Goal: Communication & Community: Answer question/provide support

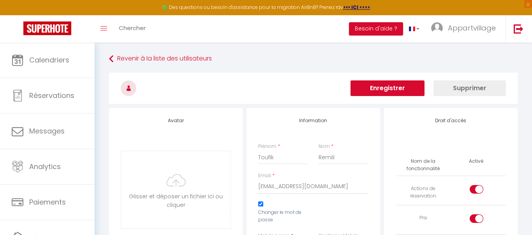
select select
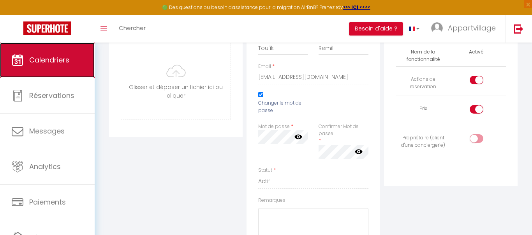
click at [71, 65] on link "Calendriers" at bounding box center [47, 59] width 95 height 35
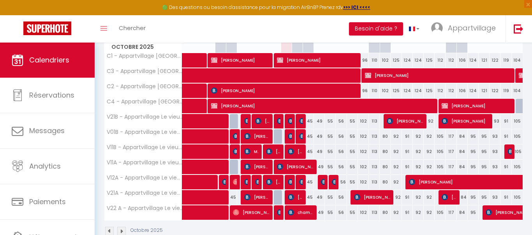
scroll to position [109, 0]
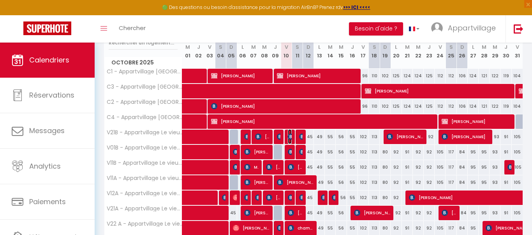
click at [290, 134] on img at bounding box center [291, 136] width 6 height 6
select select "OK"
select select "0"
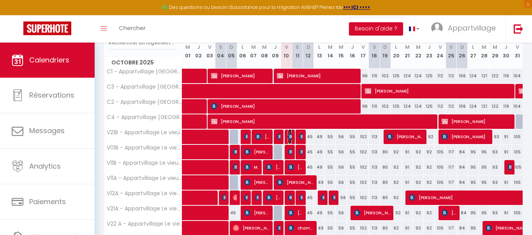
select select "1"
select select
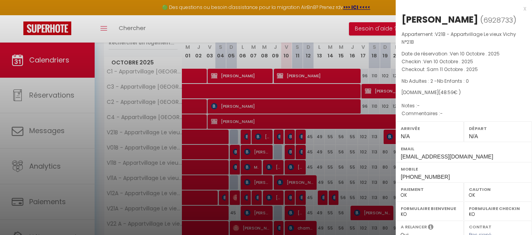
click at [525, 9] on div "x" at bounding box center [461, 8] width 131 height 9
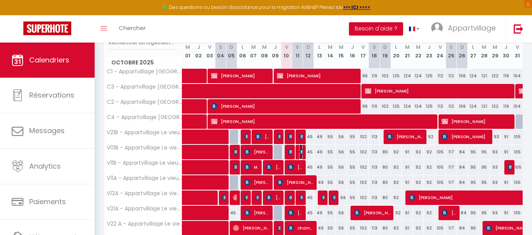
click at [301, 150] on img at bounding box center [302, 152] width 6 height 6
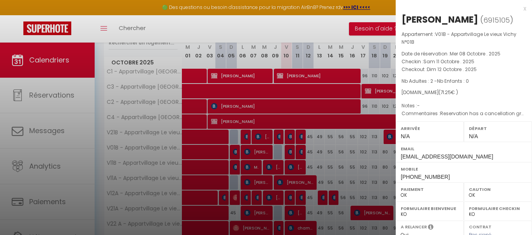
click at [526, 11] on div "x" at bounding box center [461, 8] width 131 height 9
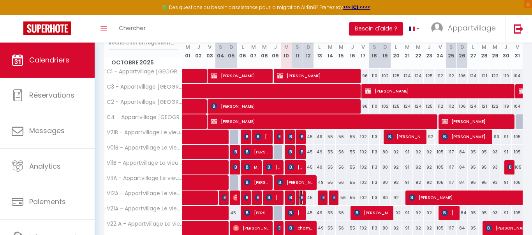
click at [302, 198] on img at bounding box center [302, 197] width 6 height 6
select select "KO"
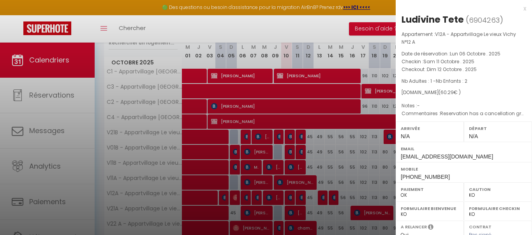
click at [525, 7] on div "x" at bounding box center [461, 8] width 131 height 9
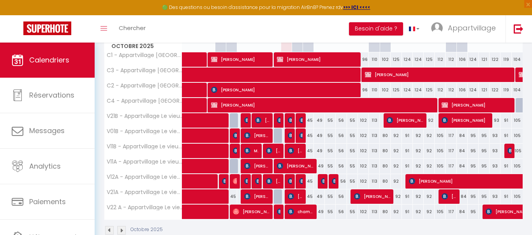
scroll to position [125, 0]
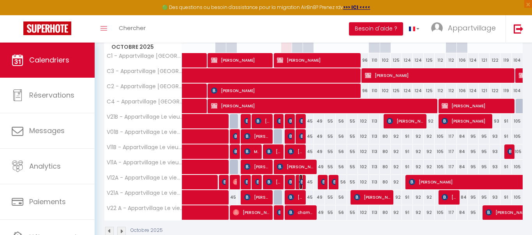
click at [302, 182] on img at bounding box center [302, 182] width 6 height 6
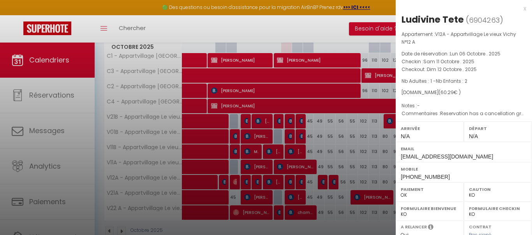
click at [525, 9] on div "x" at bounding box center [461, 8] width 131 height 9
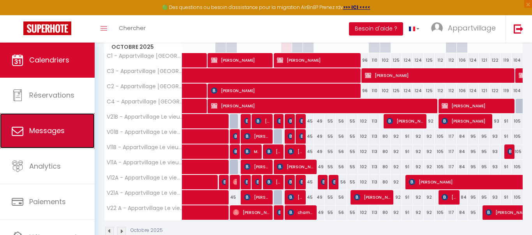
click at [72, 127] on link "Messages" at bounding box center [47, 130] width 95 height 35
select select "message"
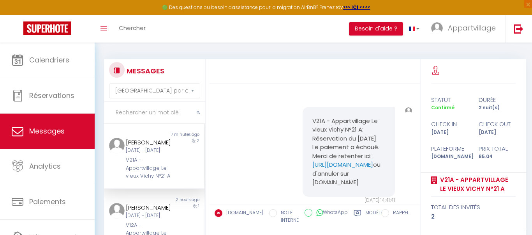
scroll to position [3189, 0]
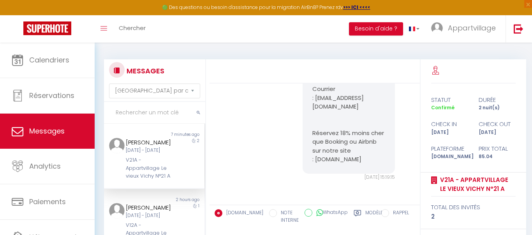
click at [139, 144] on div "[PERSON_NAME]" at bounding box center [150, 142] width 48 height 9
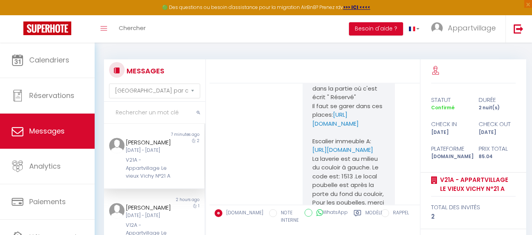
scroll to position [2440, 0]
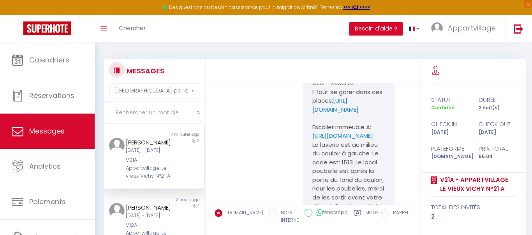
click at [256, 87] on div "Réservation du : [DATE] au [DATE]. Appartement 21 A. L'emprunte de caution a ét…" at bounding box center [314, 148] width 205 height 1172
click at [252, 115] on div "Réservation du : [DATE] au [DATE]. Appartement 21 A. L'emprunte de caution a ét…" at bounding box center [314, 148] width 205 height 1172
click at [130, 109] on input "text" at bounding box center [154, 113] width 101 height 22
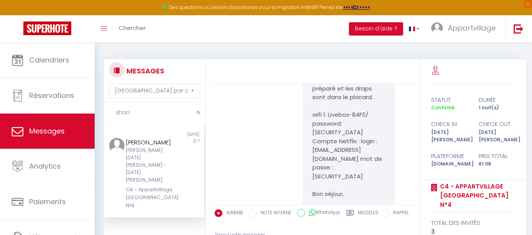
scroll to position [2675, 0]
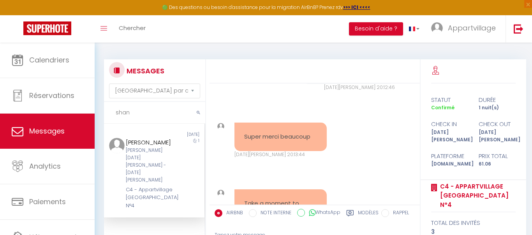
click at [131, 109] on input "shan" at bounding box center [154, 113] width 101 height 22
type input "s"
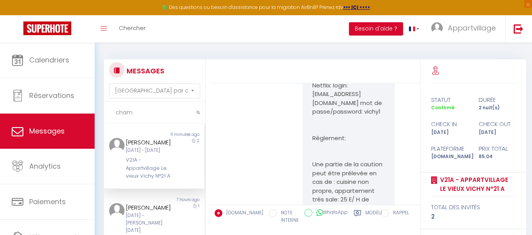
scroll to position [3189, 0]
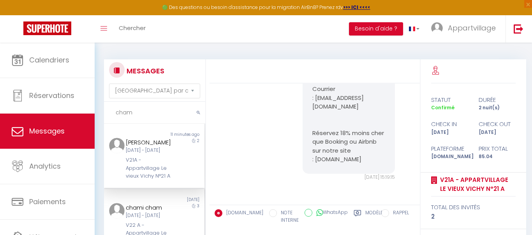
type input "cham"
click at [142, 203] on div "Non lu" at bounding box center [129, 199] width 50 height 6
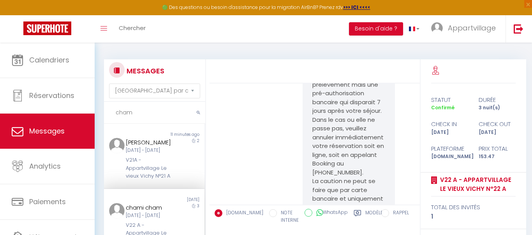
scroll to position [2517, 0]
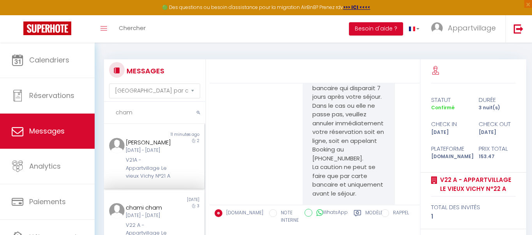
click at [172, 154] on div "[DATE] - [DATE]" at bounding box center [150, 150] width 48 height 7
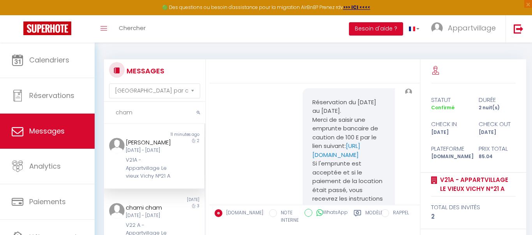
scroll to position [3189, 0]
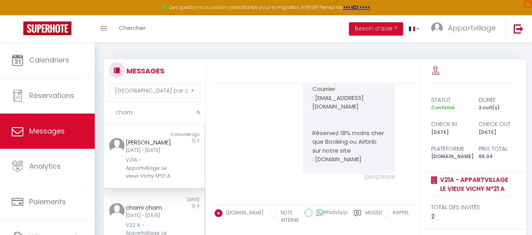
click at [160, 219] on div "[DATE] - [DATE]" at bounding box center [150, 215] width 48 height 7
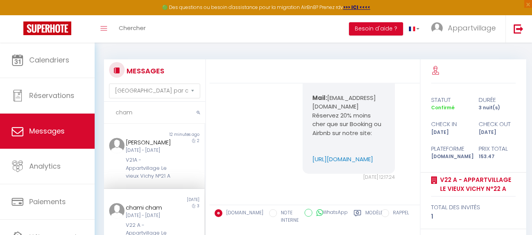
scroll to position [3016, 0]
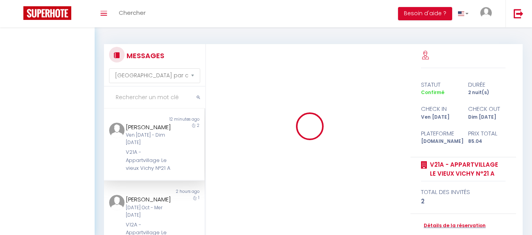
select select "message"
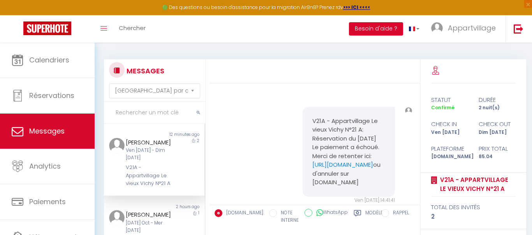
scroll to position [3189, 0]
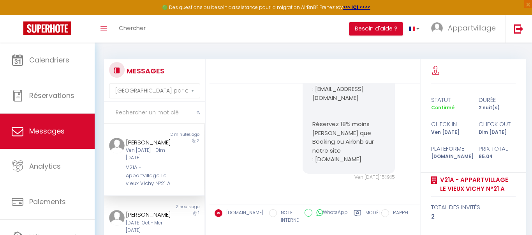
click at [124, 113] on input "text" at bounding box center [154, 113] width 101 height 22
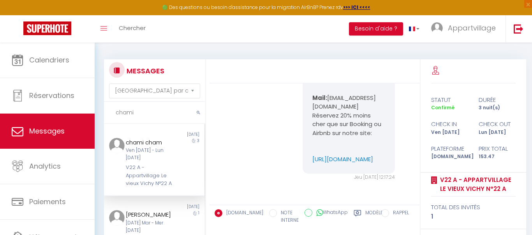
scroll to position [3016, 0]
type input "chami"
click at [138, 156] on div "[DATE] - [DATE]" at bounding box center [150, 154] width 48 height 15
